Goal: Task Accomplishment & Management: Complete application form

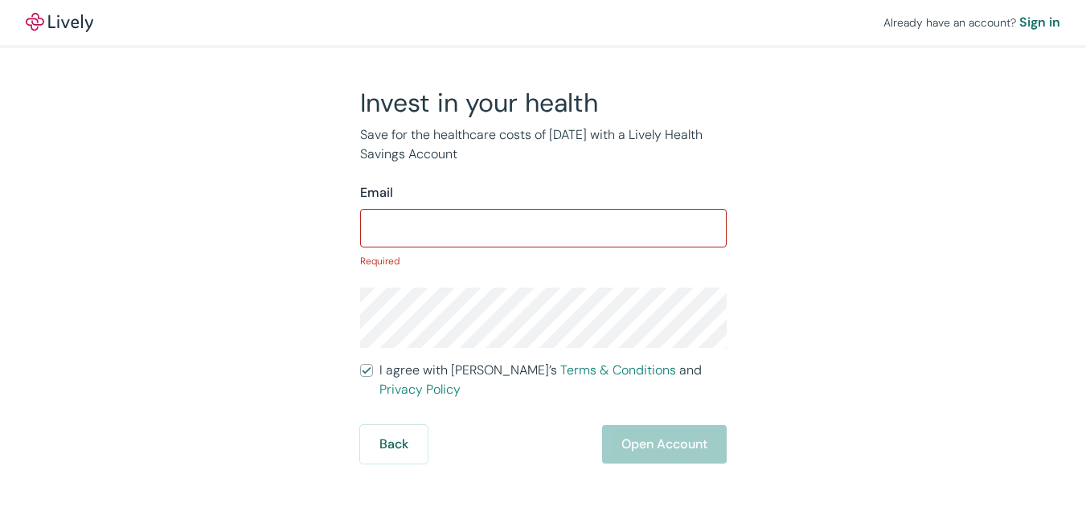
click at [360, 364] on input "I agree with Lively’s Terms & Conditions and Privacy Policy" at bounding box center [366, 370] width 13 height 13
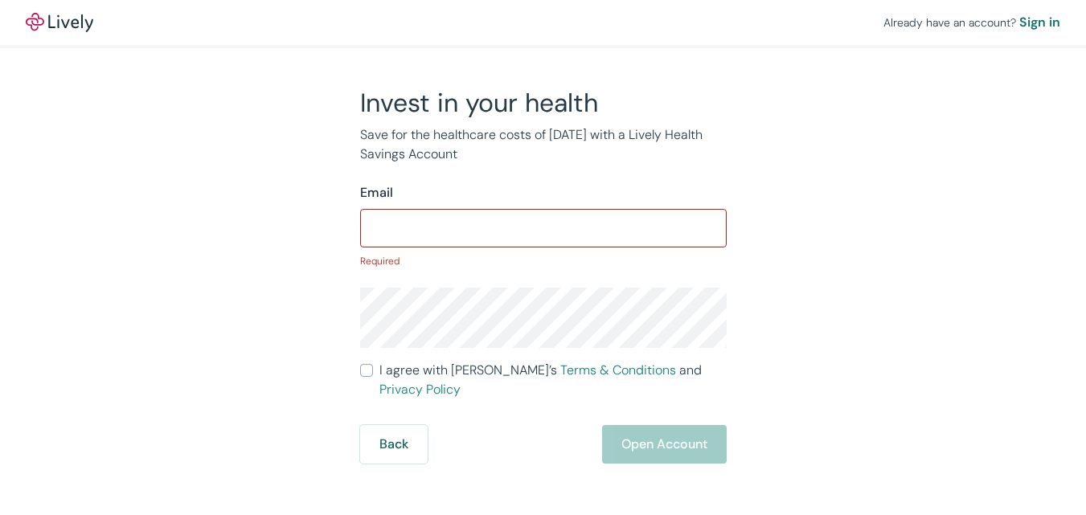
click at [360, 364] on input "I agree with Lively’s Terms & Conditions and Privacy Policy" at bounding box center [366, 370] width 13 height 13
checkbox input "true"
click at [1020, 19] on div "Sign in" at bounding box center [1040, 22] width 41 height 19
